Goal: Check status

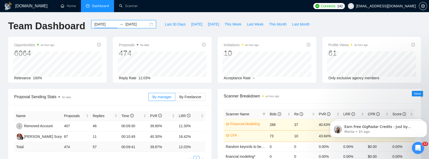
click at [105, 26] on input "[DATE]" at bounding box center [105, 24] width 23 height 6
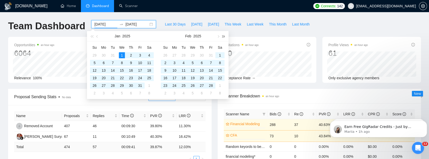
click at [224, 37] on button "button" at bounding box center [224, 36] width 6 height 10
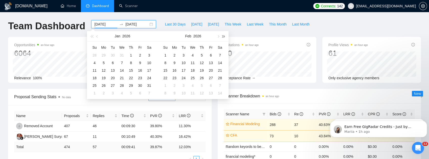
click at [224, 37] on button "button" at bounding box center [224, 36] width 6 height 10
click at [93, 36] on span "button" at bounding box center [92, 36] width 3 height 3
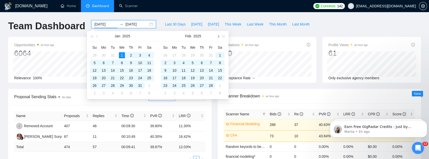
click at [218, 36] on span "button" at bounding box center [218, 36] width 3 height 3
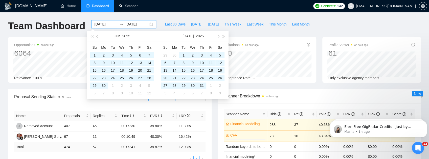
click at [218, 36] on span "button" at bounding box center [218, 36] width 3 height 3
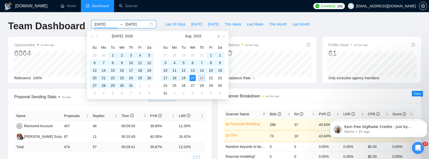
click at [218, 36] on span "button" at bounding box center [218, 36] width 3 height 3
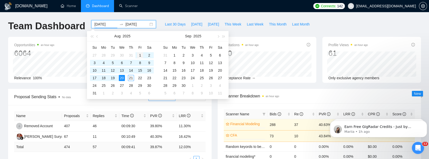
type input "[DATE]"
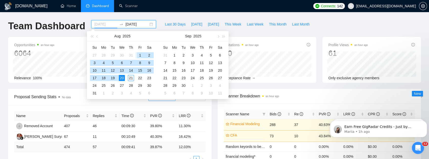
click at [140, 55] on div "1" at bounding box center [140, 55] width 6 height 6
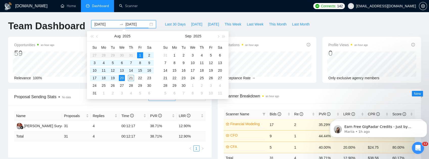
click at [316, 22] on div "Team Dashboard [DATE] [DATE] Last 30 Days [DATE] [DATE] This Week Last Week Thi…" at bounding box center [214, 28] width 419 height 17
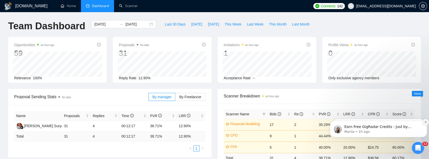
click at [423, 122] on button "Dismiss notification" at bounding box center [425, 122] width 7 height 7
click at [423, 122] on button "Dismiss notification" at bounding box center [425, 122] width 5 height 5
